Goal: Information Seeking & Learning: Compare options

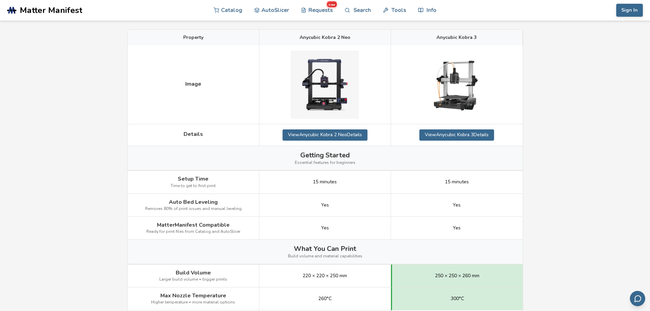
scroll to position [102, 0]
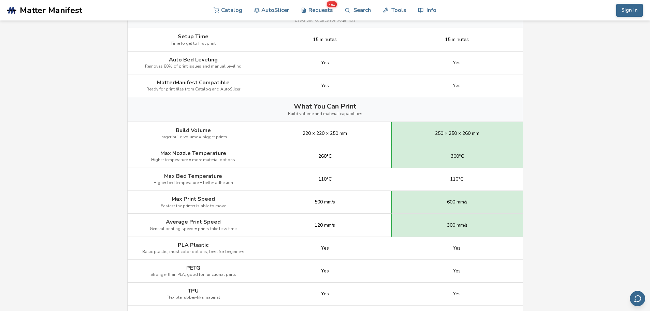
scroll to position [239, 0]
click at [346, 220] on div "120 mm/s" at bounding box center [325, 224] width 132 height 23
click at [312, 247] on div "Yes" at bounding box center [325, 247] width 132 height 23
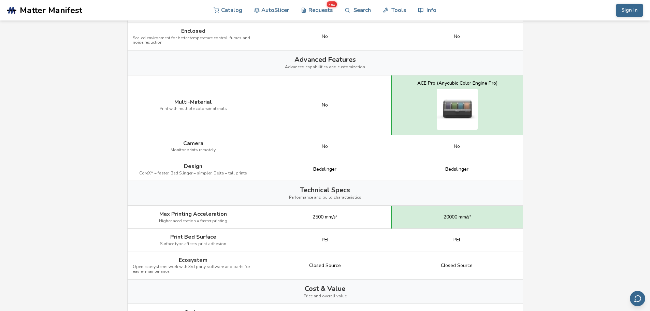
scroll to position [717, 0]
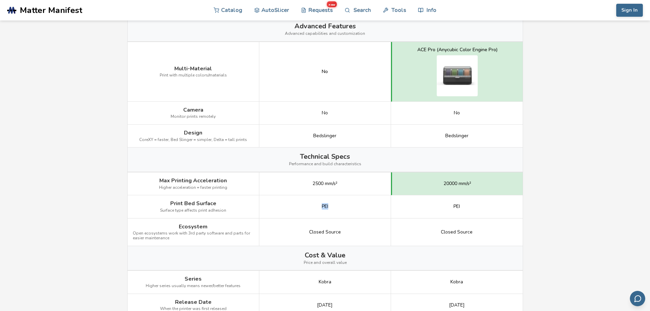
drag, startPoint x: 312, startPoint y: 205, endPoint x: 369, endPoint y: 208, distance: 56.8
click at [368, 208] on div "PEI" at bounding box center [325, 206] width 132 height 23
drag, startPoint x: 450, startPoint y: 208, endPoint x: 504, endPoint y: 208, distance: 54.3
click at [506, 208] on div "PEI" at bounding box center [457, 206] width 132 height 23
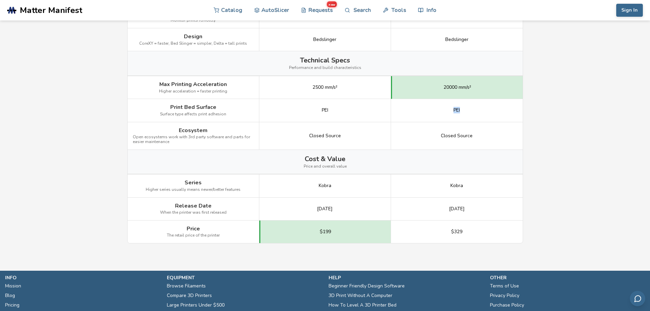
scroll to position [819, 0]
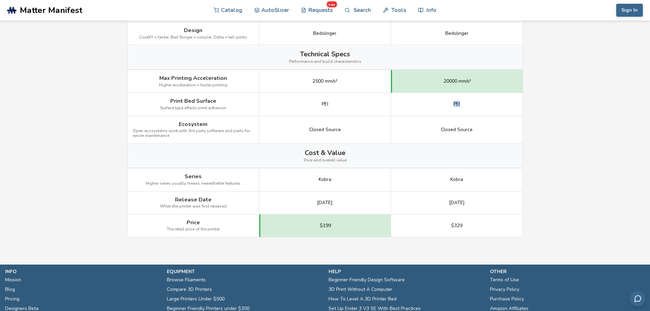
click at [282, 204] on div "[DATE]" at bounding box center [325, 203] width 132 height 23
drag, startPoint x: 347, startPoint y: 230, endPoint x: 304, endPoint y: 229, distance: 42.7
click at [300, 230] on div "$199" at bounding box center [325, 225] width 132 height 23
drag, startPoint x: 470, startPoint y: 227, endPoint x: 420, endPoint y: 227, distance: 49.5
click at [420, 227] on div "$329" at bounding box center [457, 225] width 132 height 23
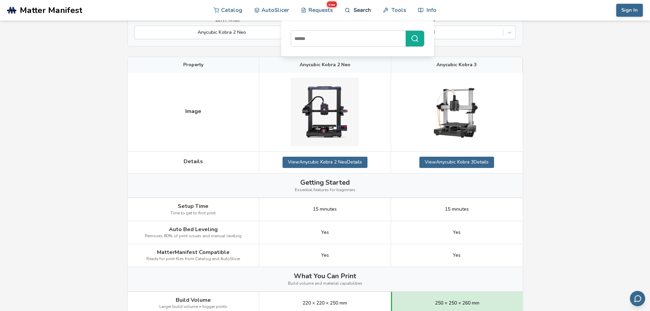
scroll to position [0, 0]
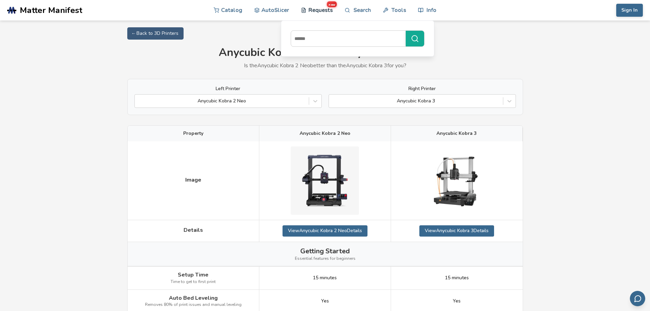
click at [319, 11] on link "Requests new" at bounding box center [317, 10] width 32 height 20
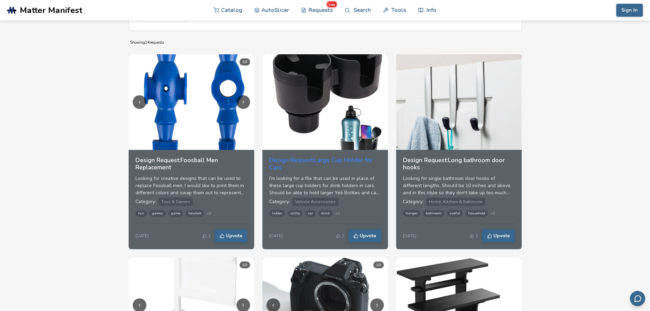
scroll to position [102, 0]
